Goal: Go to known website: Access a specific website the user already knows

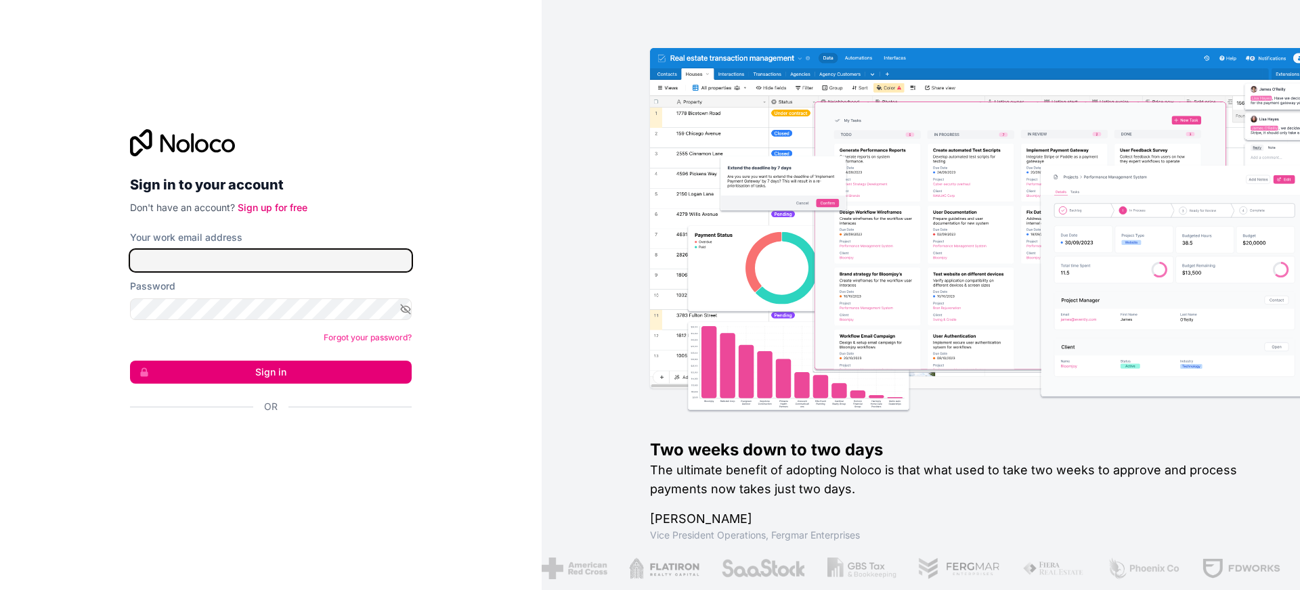
click at [244, 257] on input "Your work email address" at bounding box center [271, 261] width 282 height 22
type input "**********"
click at [241, 378] on button "Sign in" at bounding box center [271, 372] width 282 height 23
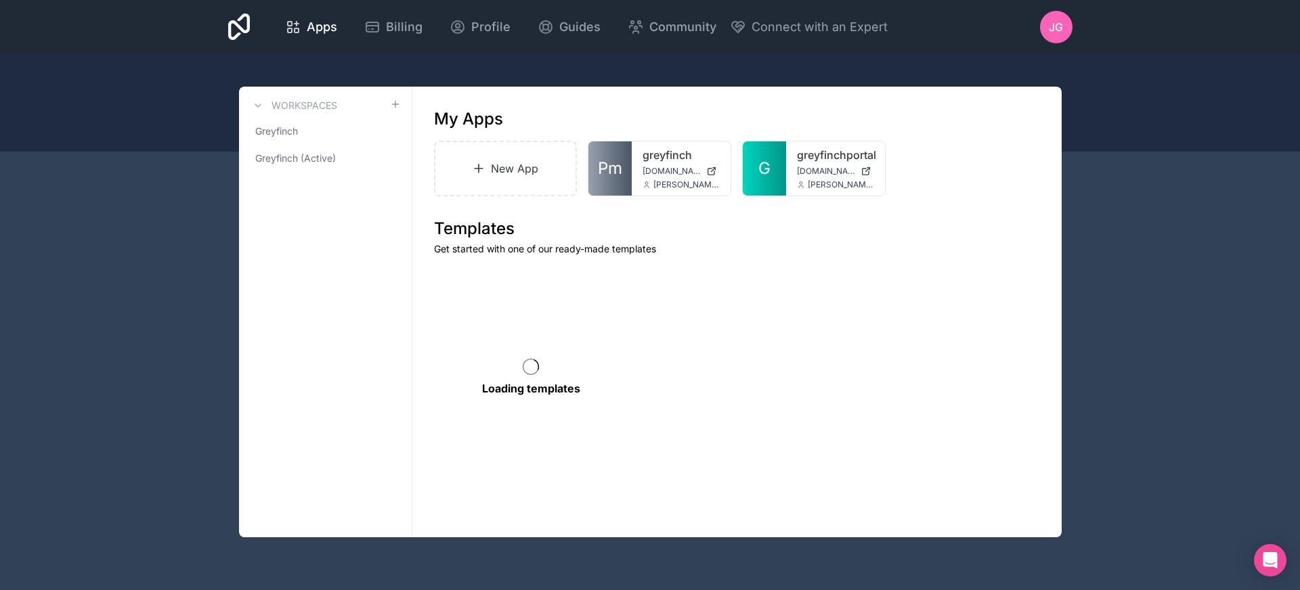
click at [824, 171] on span "[DOMAIN_NAME]" at bounding box center [826, 171] width 58 height 11
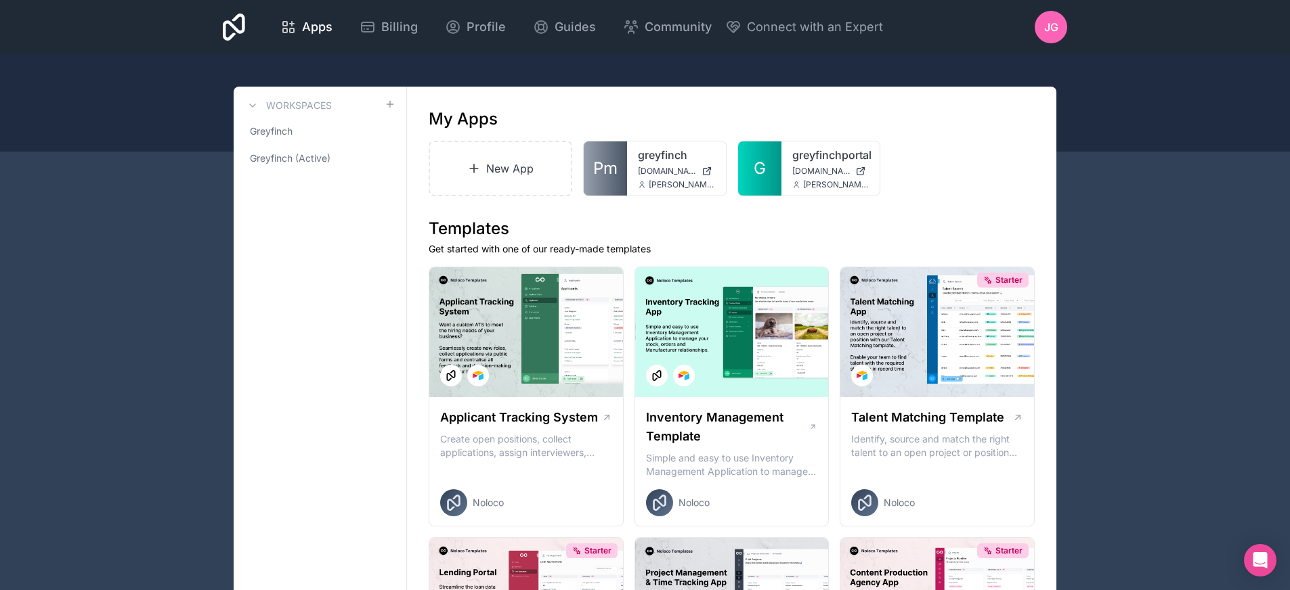
click at [0, 0] on icon at bounding box center [0, 0] width 0 height 0
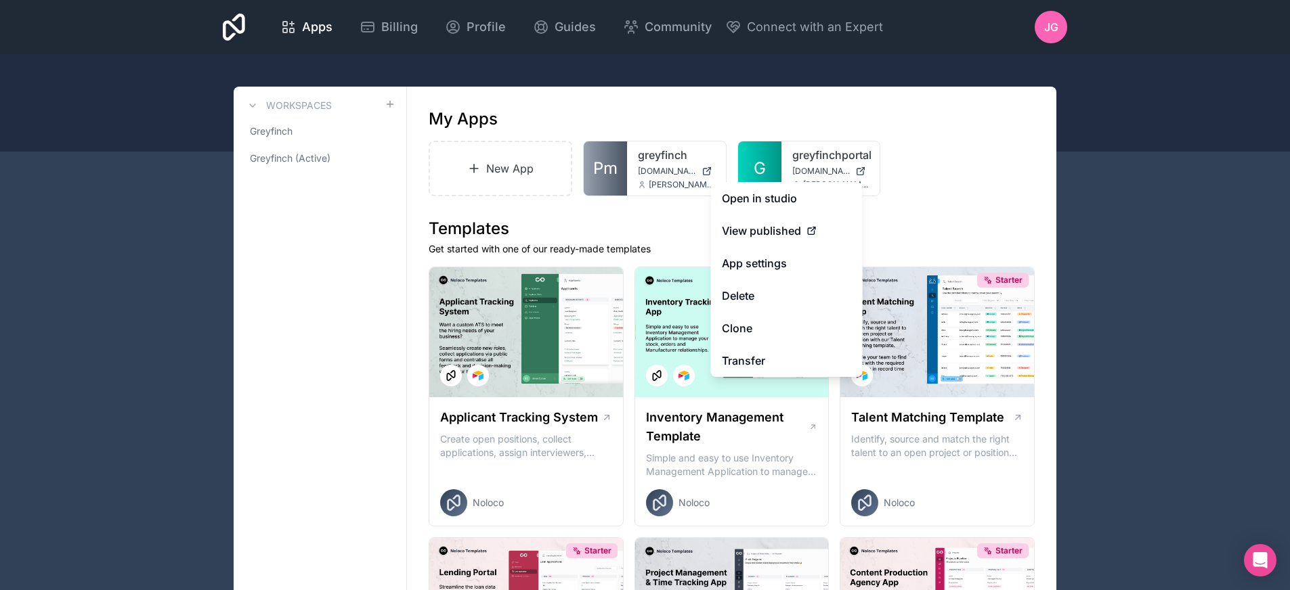
click at [793, 196] on link "Open in studio" at bounding box center [787, 198] width 152 height 32
